Goal: Transaction & Acquisition: Purchase product/service

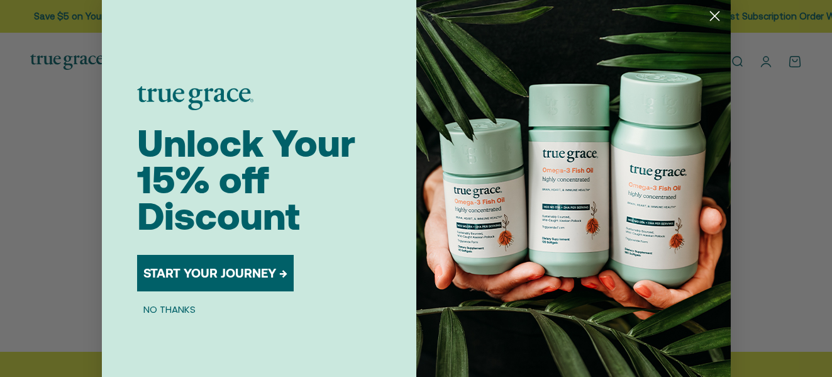
click at [711, 16] on circle "Close dialog" at bounding box center [714, 16] width 21 height 21
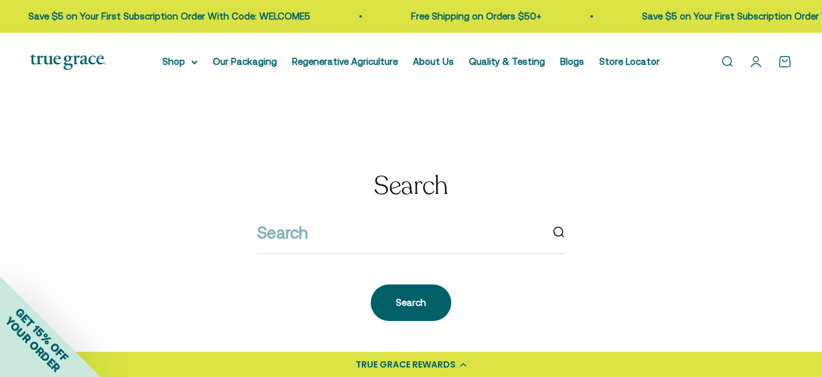
click at [758, 60] on link "Open account page" at bounding box center [756, 62] width 14 height 14
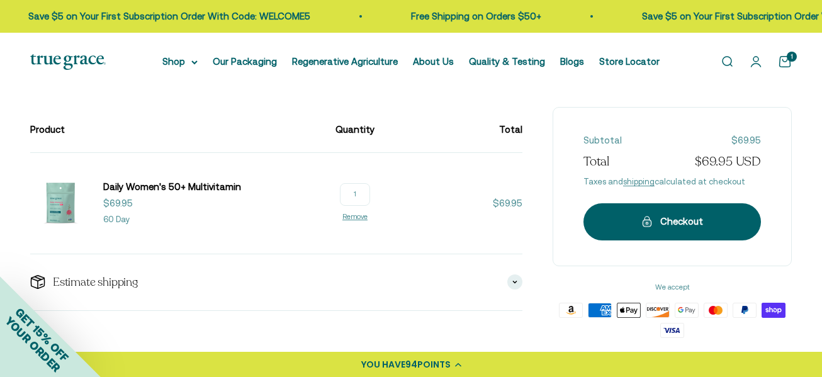
scroll to position [126, 0]
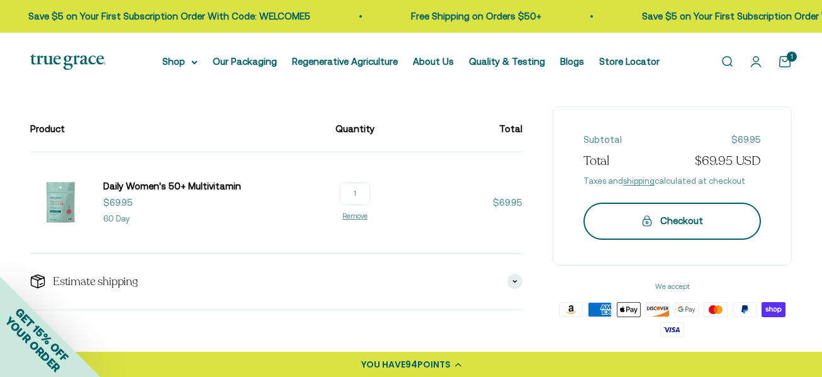
click at [683, 227] on div "Checkout" at bounding box center [671, 220] width 127 height 15
